Goal: Task Accomplishment & Management: Complete application form

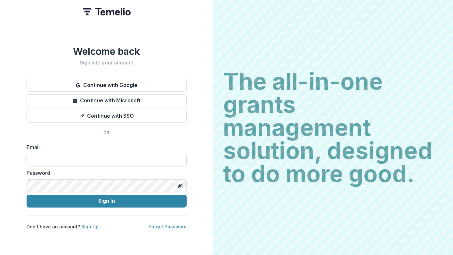
type input "**********"
click at [178, 186] on button "Toggle password visibility" at bounding box center [180, 185] width 10 height 10
click at [182, 184] on icon "Toggle password visibility" at bounding box center [180, 185] width 4 height 3
click at [181, 183] on icon "Toggle password visibility" at bounding box center [180, 185] width 5 height 5
click at [88, 224] on link "Sign Up" at bounding box center [89, 226] width 17 height 5
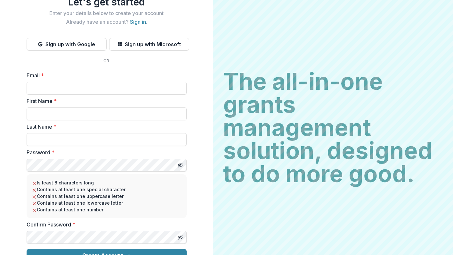
scroll to position [36, 0]
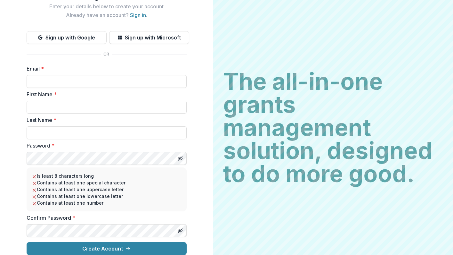
type input "**********"
type input "******"
type input "*******"
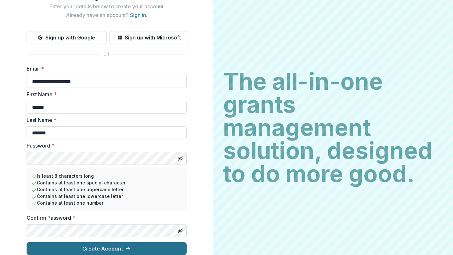
click at [128, 246] on icon "submit" at bounding box center [128, 248] width 5 height 5
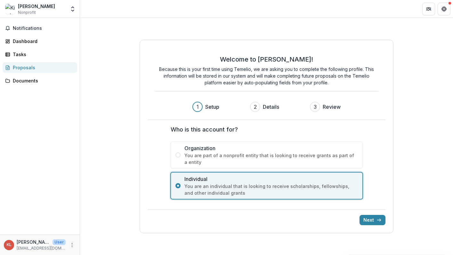
click at [178, 154] on span at bounding box center [178, 154] width 5 height 5
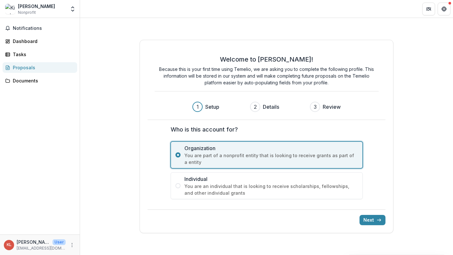
click at [178, 185] on span at bounding box center [178, 185] width 5 height 5
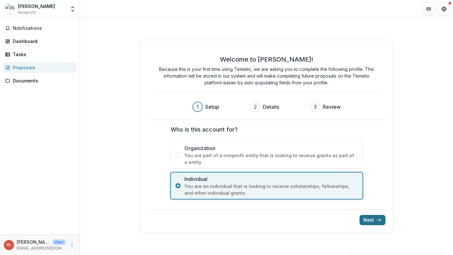
click at [374, 219] on button "Next" at bounding box center [373, 220] width 26 height 10
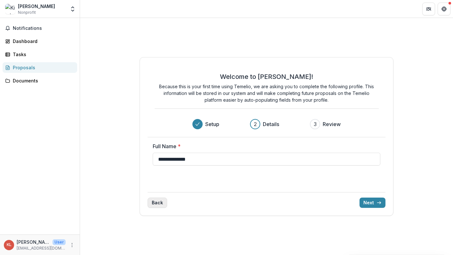
click at [157, 201] on button "Back" at bounding box center [158, 202] width 20 height 10
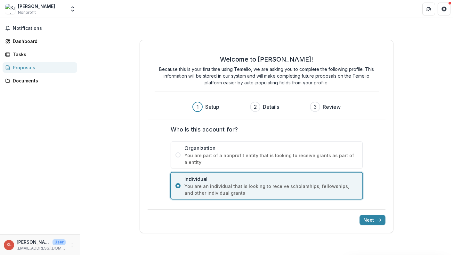
click at [177, 154] on span at bounding box center [178, 154] width 5 height 5
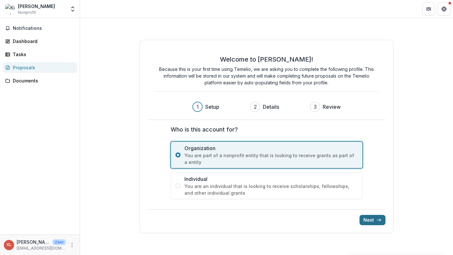
click at [366, 219] on button "Next" at bounding box center [373, 220] width 26 height 10
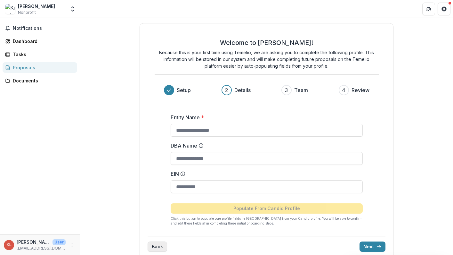
click at [156, 245] on button "Back" at bounding box center [158, 246] width 20 height 10
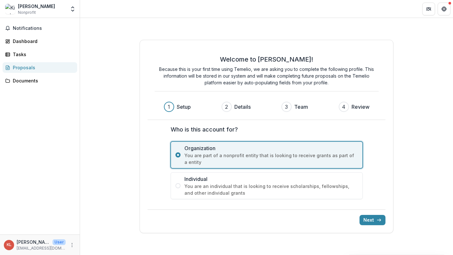
click at [178, 186] on span at bounding box center [178, 185] width 5 height 5
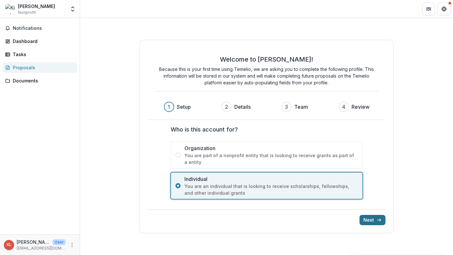
click at [372, 220] on button "Next" at bounding box center [373, 220] width 26 height 10
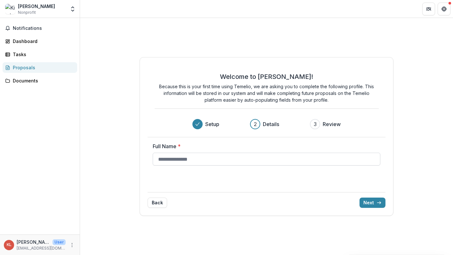
click at [199, 159] on input "Full Name *" at bounding box center [267, 159] width 228 height 13
type input "**********"
click at [373, 203] on button "Next" at bounding box center [373, 202] width 26 height 10
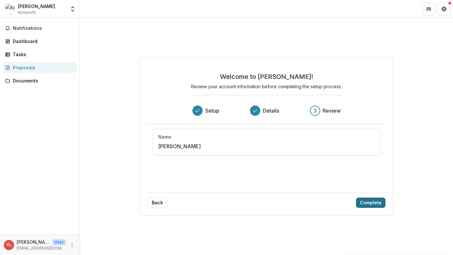
click at [375, 203] on button "Complete" at bounding box center [370, 202] width 29 height 10
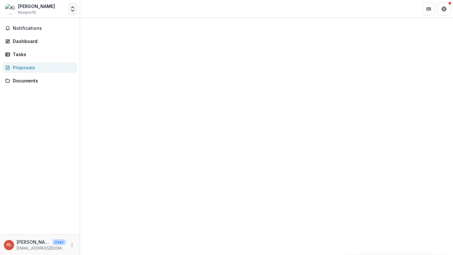
click at [73, 11] on polyline "Open entity switcher" at bounding box center [72, 10] width 3 height 1
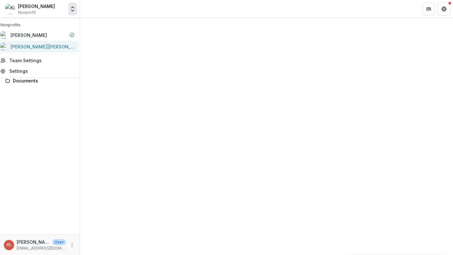
click at [34, 46] on div "[PERSON_NAME]|[PERSON_NAME]" at bounding box center [43, 46] width 64 height 7
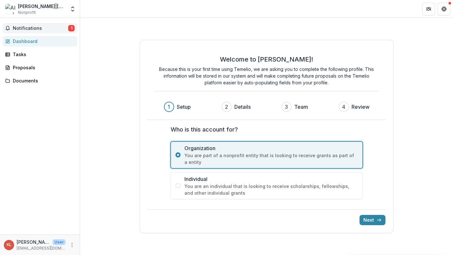
click at [29, 28] on span "Notifications" at bounding box center [40, 28] width 55 height 5
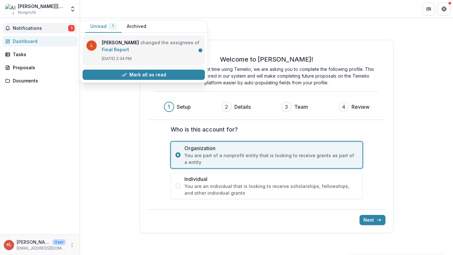
click at [129, 47] on link "Final Report" at bounding box center [115, 49] width 27 height 5
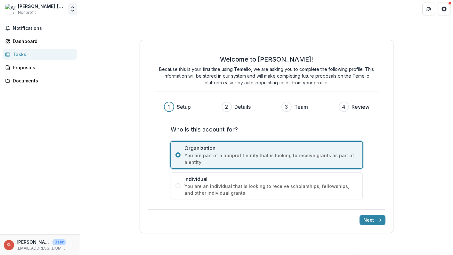
click at [75, 7] on icon "Open entity switcher" at bounding box center [73, 9] width 6 height 6
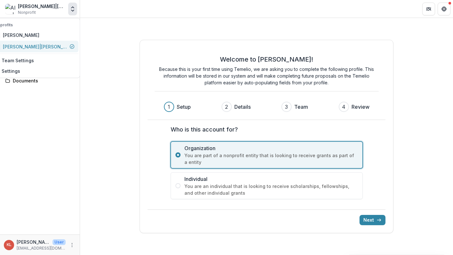
click at [36, 47] on div "[PERSON_NAME]|[PERSON_NAME]" at bounding box center [35, 46] width 64 height 7
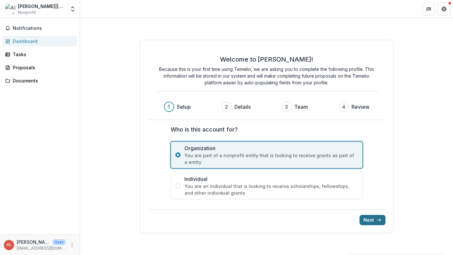
click at [377, 217] on button "Next" at bounding box center [373, 220] width 26 height 10
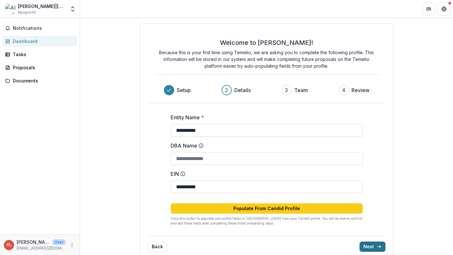
click at [370, 244] on button "Next" at bounding box center [373, 246] width 26 height 10
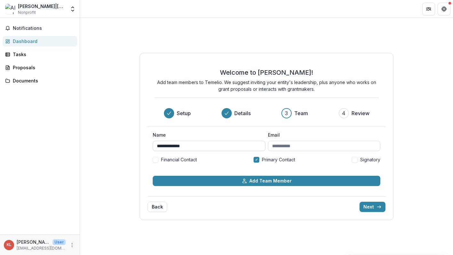
type input "**********"
click at [393, 159] on div "**********" at bounding box center [267, 136] width 254 height 167
click at [372, 207] on button "Next" at bounding box center [373, 207] width 26 height 10
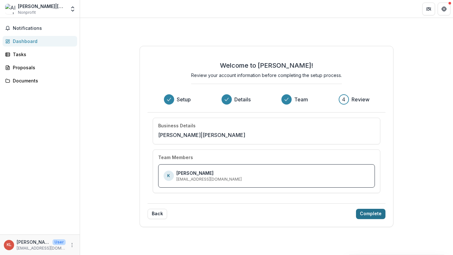
click at [372, 214] on button "Complete" at bounding box center [370, 214] width 29 height 10
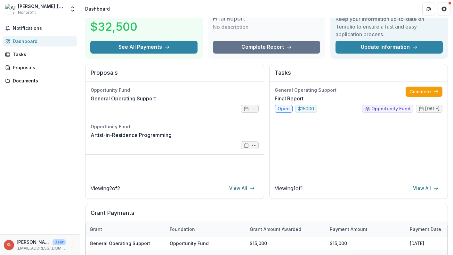
scroll to position [31, 0]
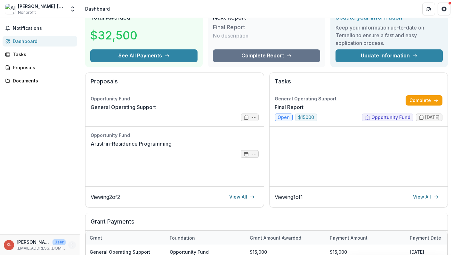
click at [72, 247] on icon "More" at bounding box center [72, 244] width 5 height 5
click at [71, 12] on button "Open entity switcher" at bounding box center [72, 9] width 9 height 13
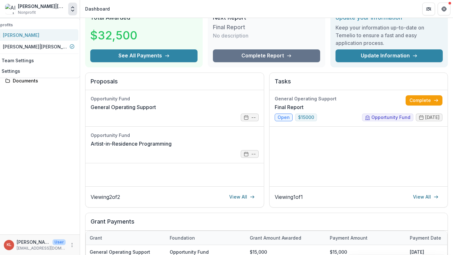
click at [37, 36] on div "[PERSON_NAME]" at bounding box center [21, 35] width 37 height 7
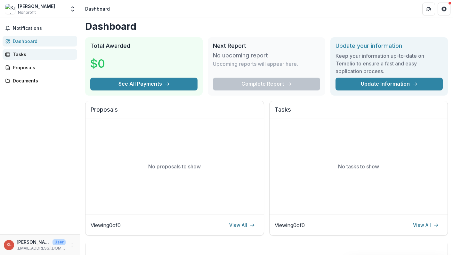
click at [24, 53] on div "Tasks" at bounding box center [42, 54] width 59 height 7
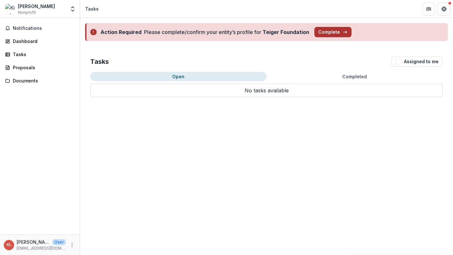
click at [329, 32] on button "Complete" at bounding box center [333, 32] width 37 height 10
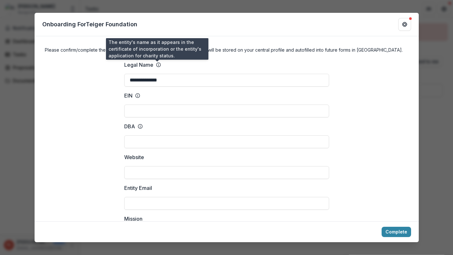
click at [158, 63] on icon at bounding box center [158, 64] width 5 height 5
click at [158, 74] on input "**********" at bounding box center [226, 80] width 205 height 13
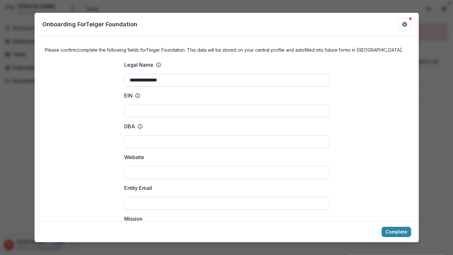
click at [321, 80] on input "**********" at bounding box center [226, 80] width 205 height 13
click at [404, 25] on icon "Get Help" at bounding box center [404, 24] width 5 height 5
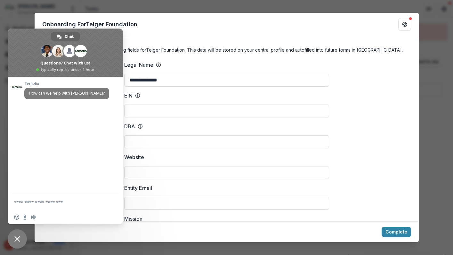
click at [146, 29] on div "Onboarding For Teiger Foundation" at bounding box center [227, 24] width 385 height 23
click at [149, 24] on div "Onboarding For Teiger Foundation" at bounding box center [227, 24] width 385 height 23
click at [113, 37] on span at bounding box center [65, 53] width 115 height 48
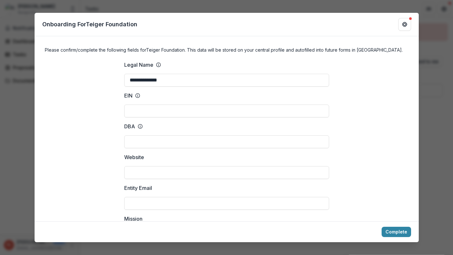
click at [392, 232] on button "Complete" at bounding box center [396, 232] width 29 height 10
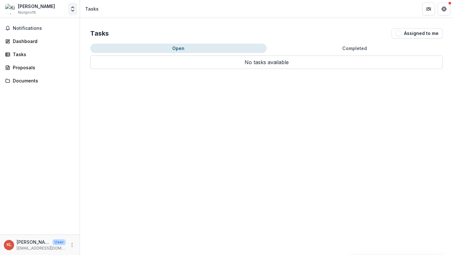
click at [72, 8] on icon "Open entity switcher" at bounding box center [73, 9] width 6 height 6
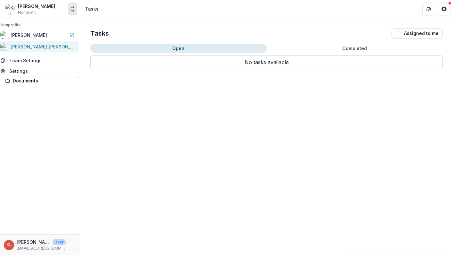
click at [35, 48] on div "[PERSON_NAME]|[PERSON_NAME]" at bounding box center [43, 46] width 64 height 7
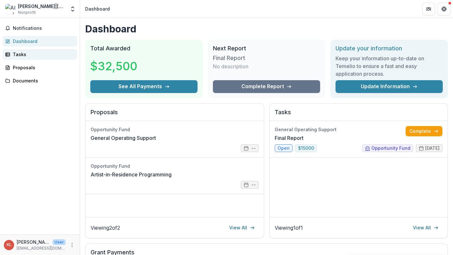
click at [23, 53] on div "Tasks" at bounding box center [42, 54] width 59 height 7
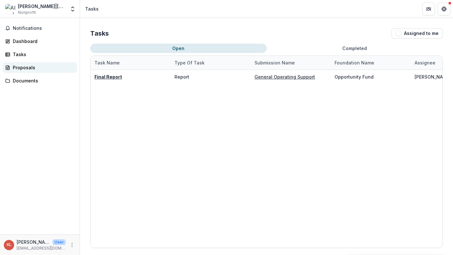
click at [20, 68] on div "Proposals" at bounding box center [42, 67] width 59 height 7
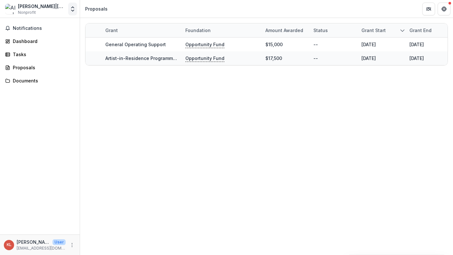
click at [68, 8] on button "Open entity switcher" at bounding box center [72, 9] width 9 height 13
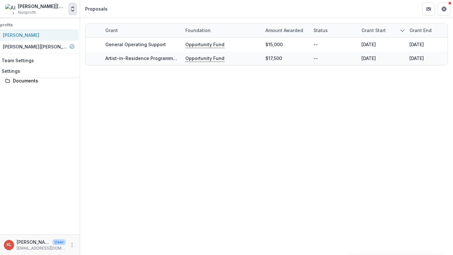
click at [39, 36] on div "[PERSON_NAME]" at bounding box center [21, 35] width 37 height 7
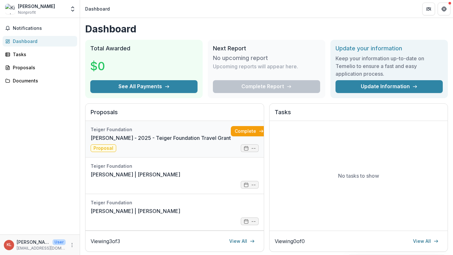
click at [156, 140] on link "[PERSON_NAME] - 2025 - Teiger Foundation Travel Grant" at bounding box center [161, 138] width 140 height 8
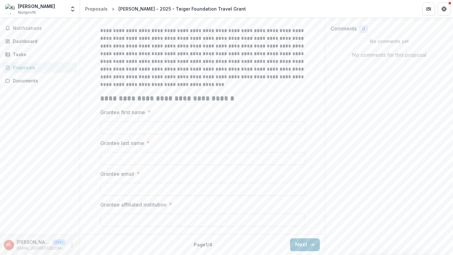
scroll to position [105, 0]
click at [124, 120] on div at bounding box center [202, 120] width 205 height 3
type input "******"
type input "*******"
type input "**********"
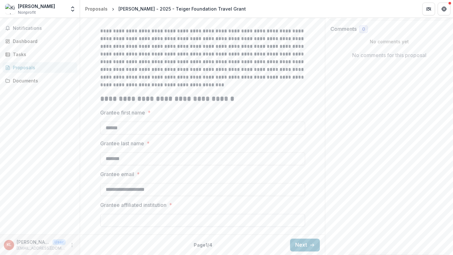
click at [115, 218] on input "Grantee affiliated institution *" at bounding box center [202, 220] width 205 height 13
type input "**********"
click at [307, 243] on button "Next" at bounding box center [305, 244] width 30 height 13
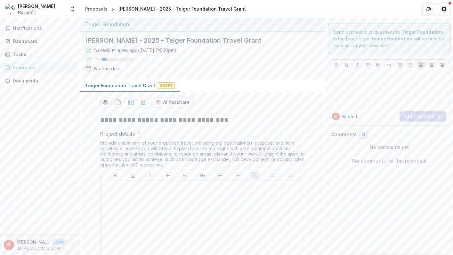
scroll to position [0, 0]
click at [87, 67] on line at bounding box center [88, 67] width 5 height 0
click at [113, 70] on div "No due date" at bounding box center [107, 68] width 27 height 7
click at [34, 31] on button "Notifications" at bounding box center [40, 28] width 75 height 10
click at [30, 41] on div "Dashboard" at bounding box center [42, 41] width 59 height 7
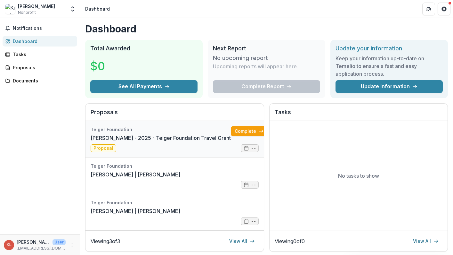
click at [114, 142] on link "[PERSON_NAME] - 2025 - Teiger Foundation Travel Grant" at bounding box center [161, 138] width 140 height 8
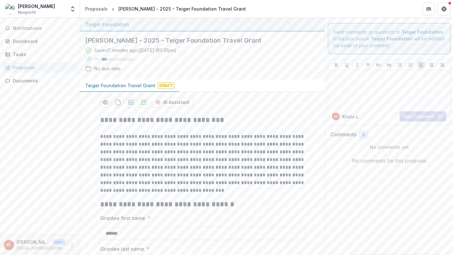
click at [113, 72] on div "Saved 7 minutes ago ( [DATE] @ 5:10pm ) 16 % No due date" at bounding box center [197, 61] width 225 height 28
click at [114, 70] on div "No due date" at bounding box center [107, 68] width 27 height 7
click at [21, 55] on div "Tasks" at bounding box center [42, 54] width 59 height 7
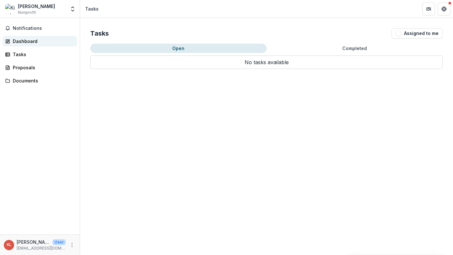
click at [21, 45] on link "Dashboard" at bounding box center [40, 41] width 75 height 11
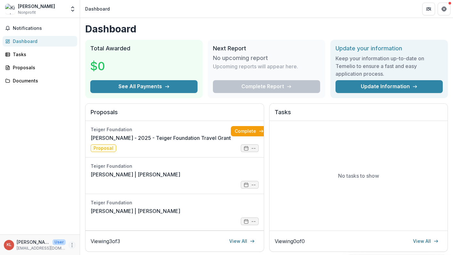
click at [71, 246] on icon "More" at bounding box center [72, 244] width 5 height 5
click at [101, 232] on link "Settings" at bounding box center [114, 231] width 69 height 11
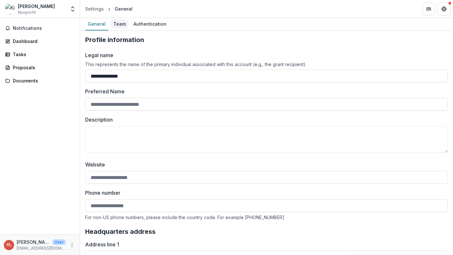
click at [121, 24] on div "Team" at bounding box center [120, 23] width 18 height 9
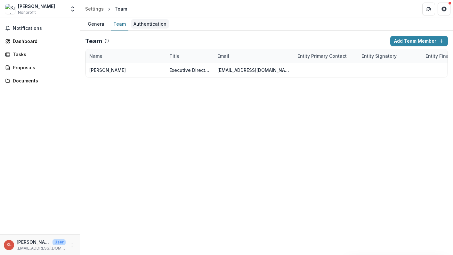
click at [143, 25] on div "Authentication" at bounding box center [150, 23] width 38 height 9
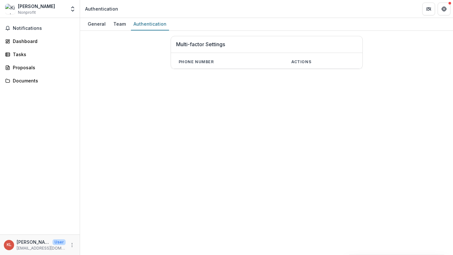
click at [185, 63] on th "Phone number" at bounding box center [227, 61] width 113 height 13
click at [187, 46] on h1 "Multi-factor Settings" at bounding box center [266, 44] width 181 height 6
click at [94, 24] on div "General" at bounding box center [96, 23] width 23 height 9
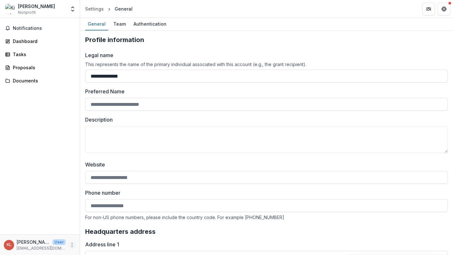
click at [72, 246] on circle "More" at bounding box center [72, 246] width 0 height 0
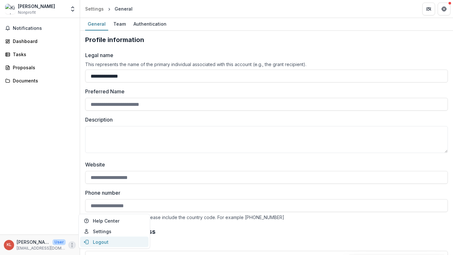
click at [92, 241] on button "Logout" at bounding box center [114, 241] width 69 height 11
